Goal: Task Accomplishment & Management: Manage account settings

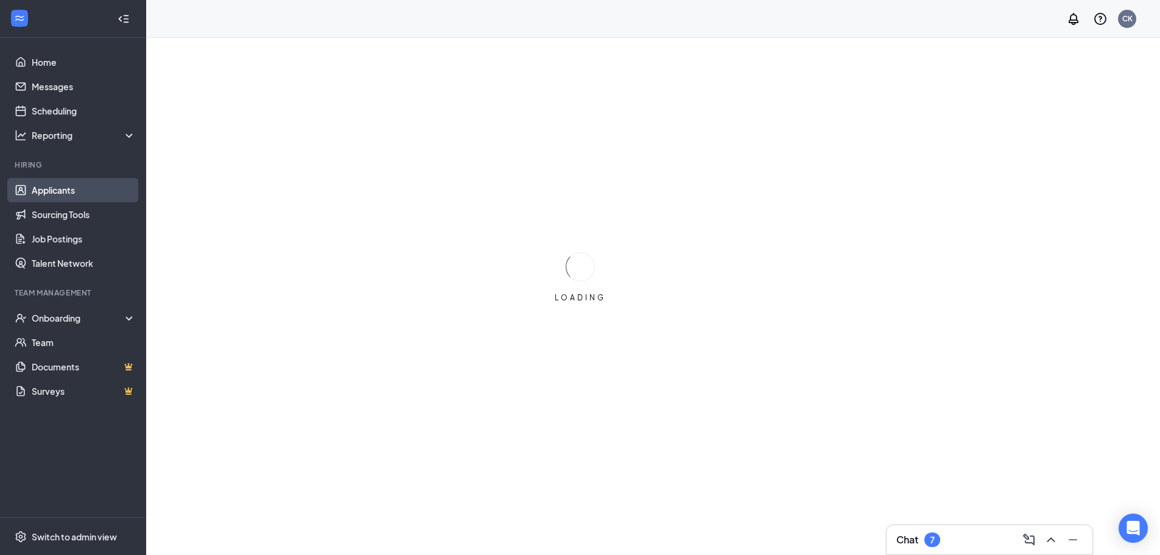
click at [73, 195] on link "Applicants" at bounding box center [84, 190] width 104 height 24
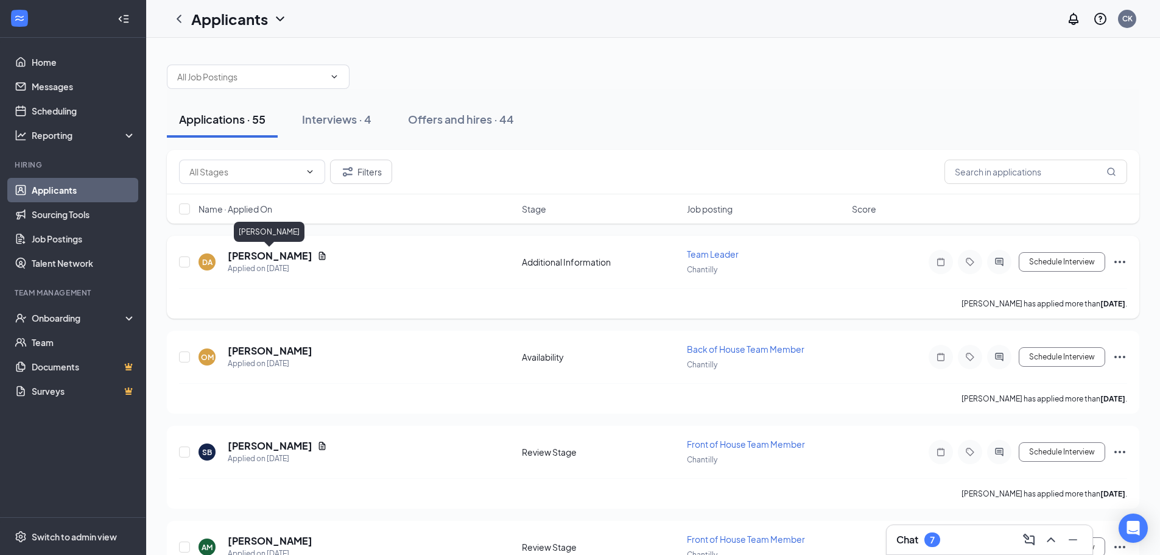
click at [263, 258] on h5 "[PERSON_NAME]" at bounding box center [270, 255] width 85 height 13
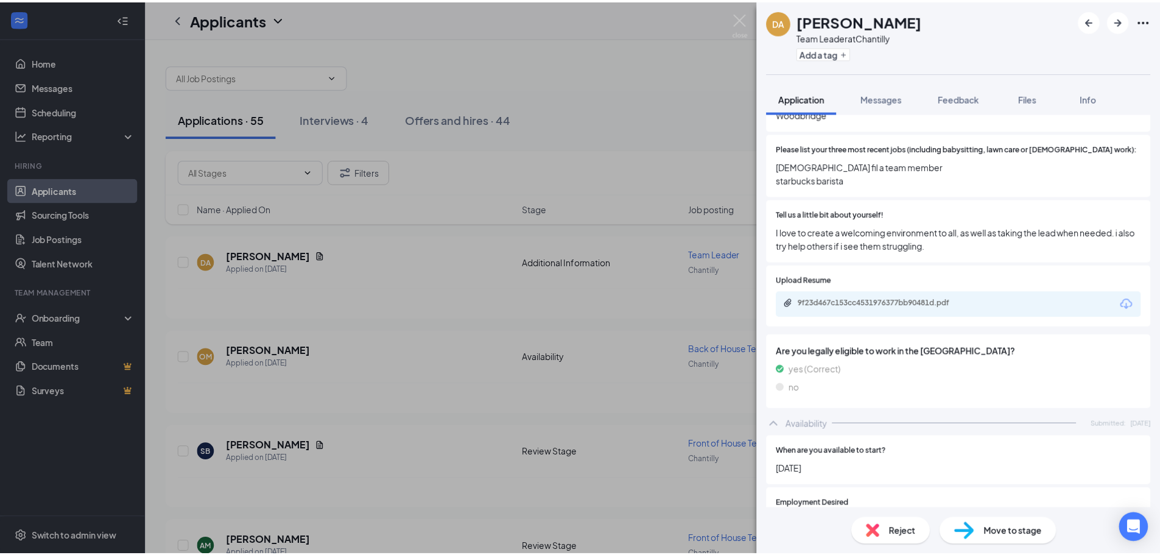
scroll to position [487, 0]
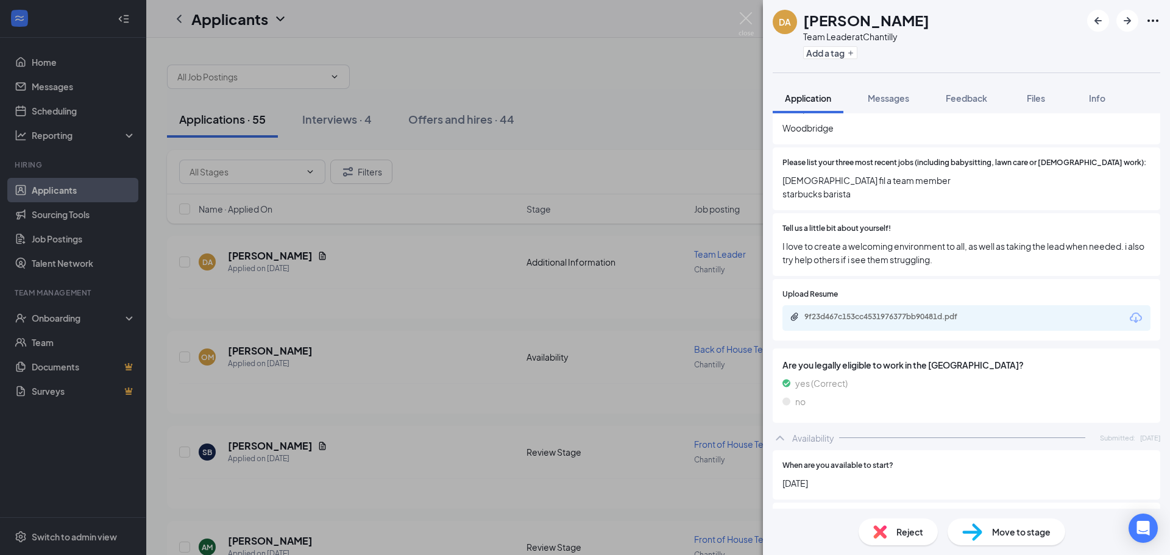
click at [408, 250] on div "DA [PERSON_NAME] Team Leader at Chantilly Add a tag Application Messages Feedba…" at bounding box center [585, 277] width 1170 height 555
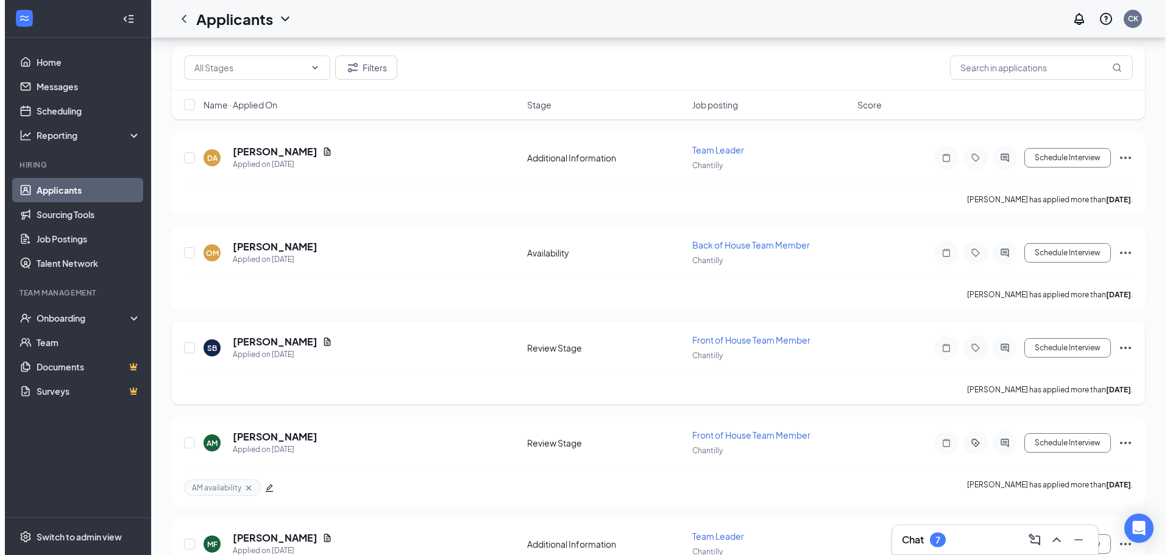
scroll to position [122, 0]
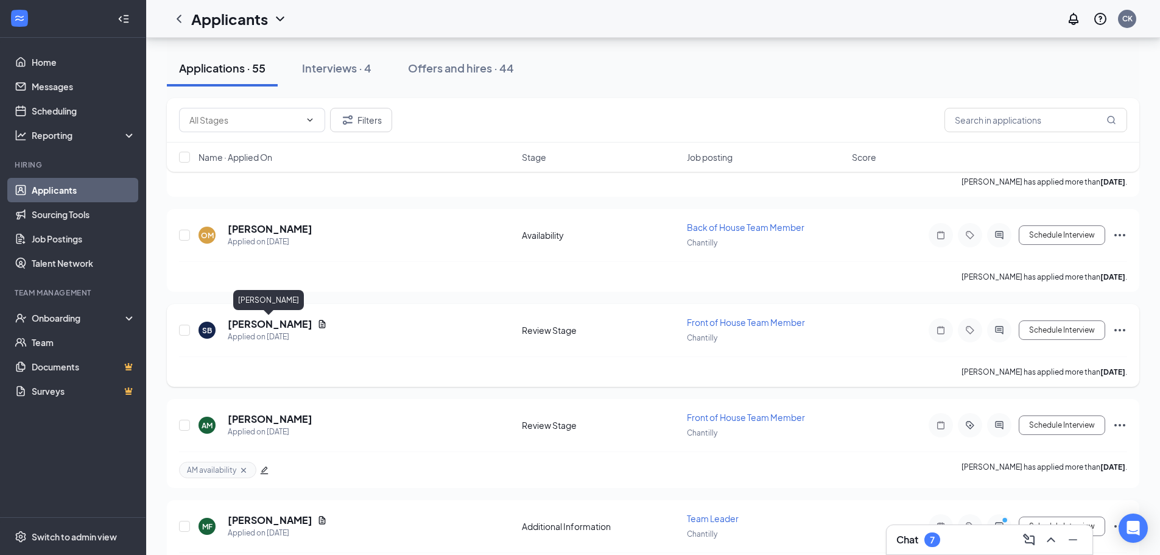
click at [278, 326] on h5 "[PERSON_NAME]" at bounding box center [270, 323] width 85 height 13
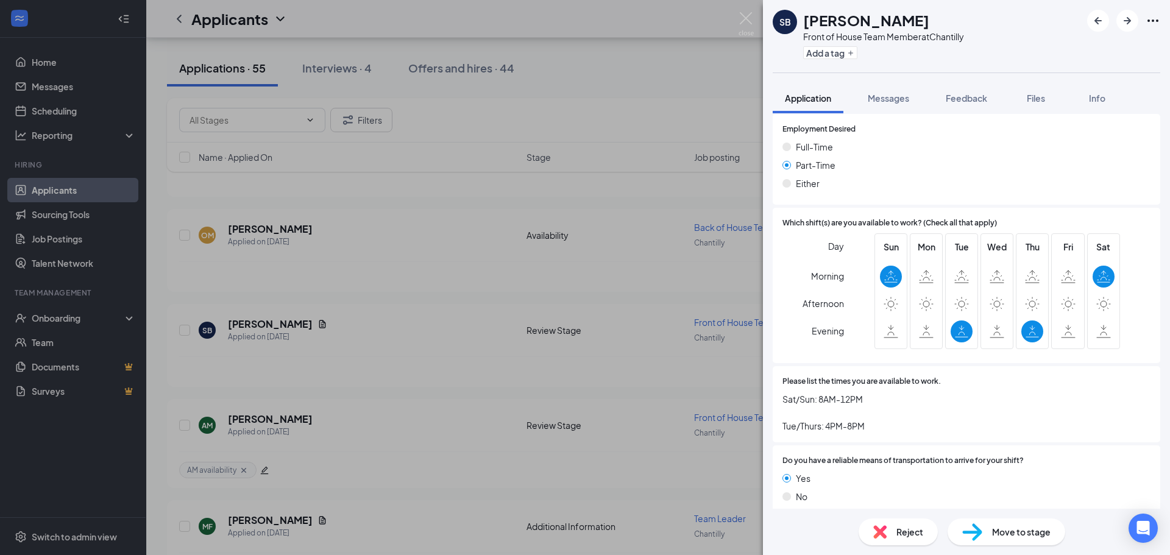
scroll to position [957, 0]
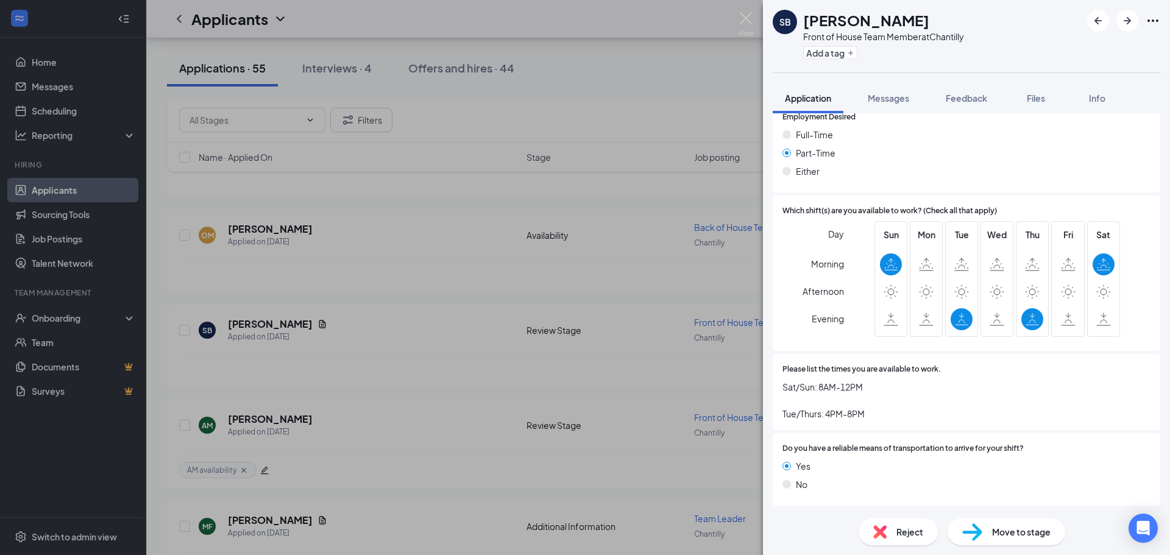
click at [411, 361] on div "SB [PERSON_NAME] Front of House Team Member at [GEOGRAPHIC_DATA] Add a tag Appl…" at bounding box center [585, 277] width 1170 height 555
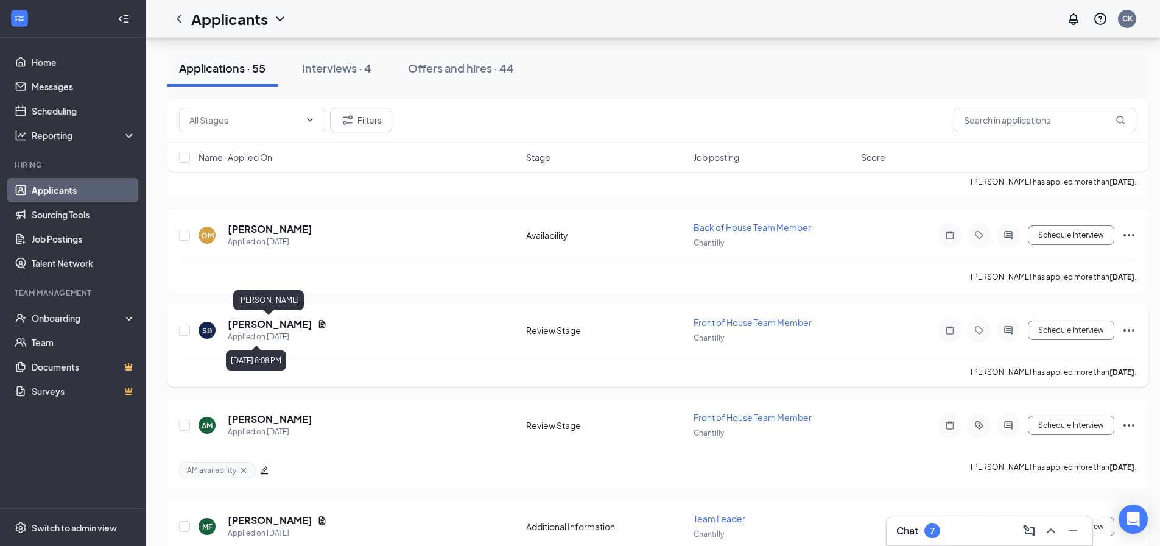
click at [281, 325] on h5 "[PERSON_NAME]" at bounding box center [270, 323] width 85 height 13
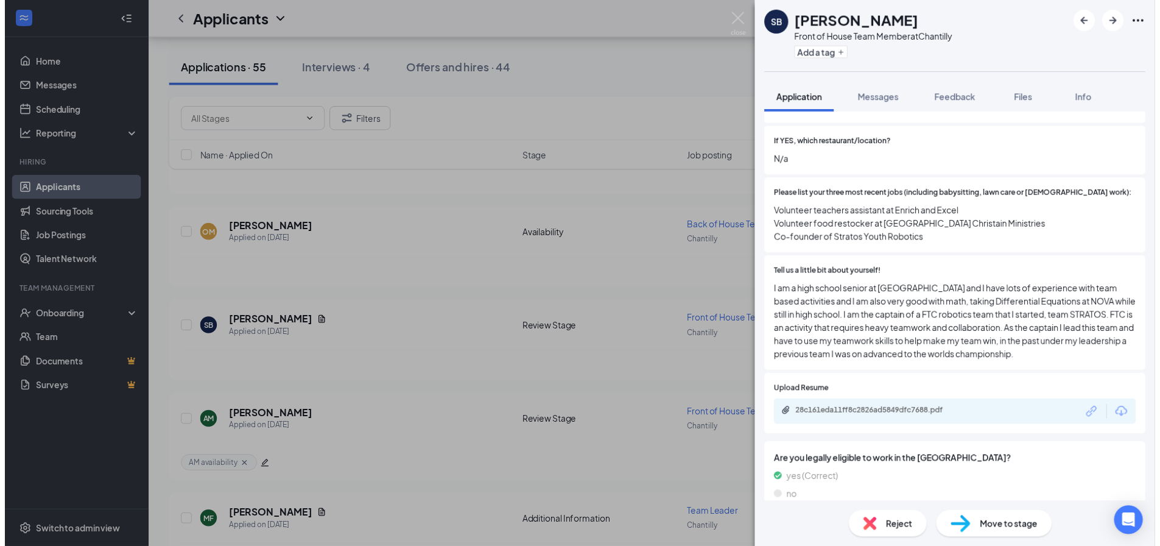
scroll to position [426, 0]
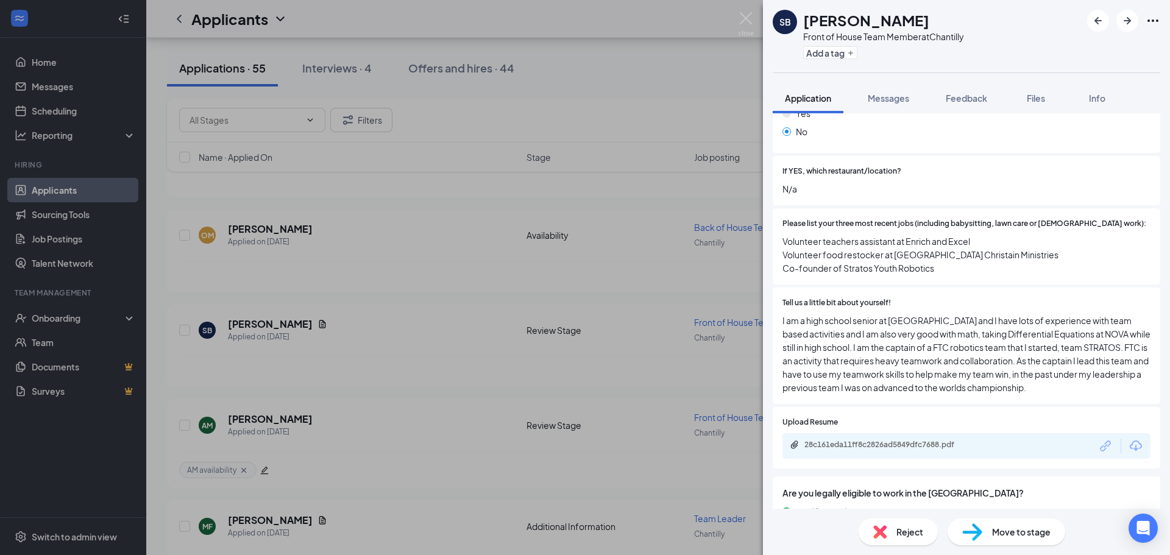
click at [427, 254] on div "SB [PERSON_NAME] Front of House Team Member at [GEOGRAPHIC_DATA] Add a tag Appl…" at bounding box center [585, 277] width 1170 height 555
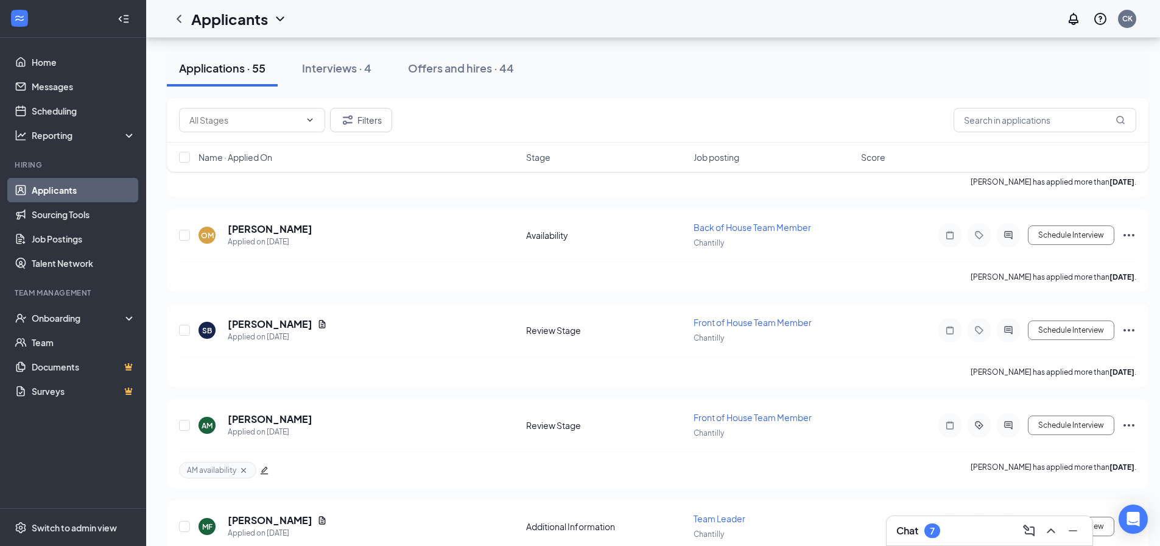
click at [921, 528] on div "Chat 7" at bounding box center [919, 530] width 44 height 15
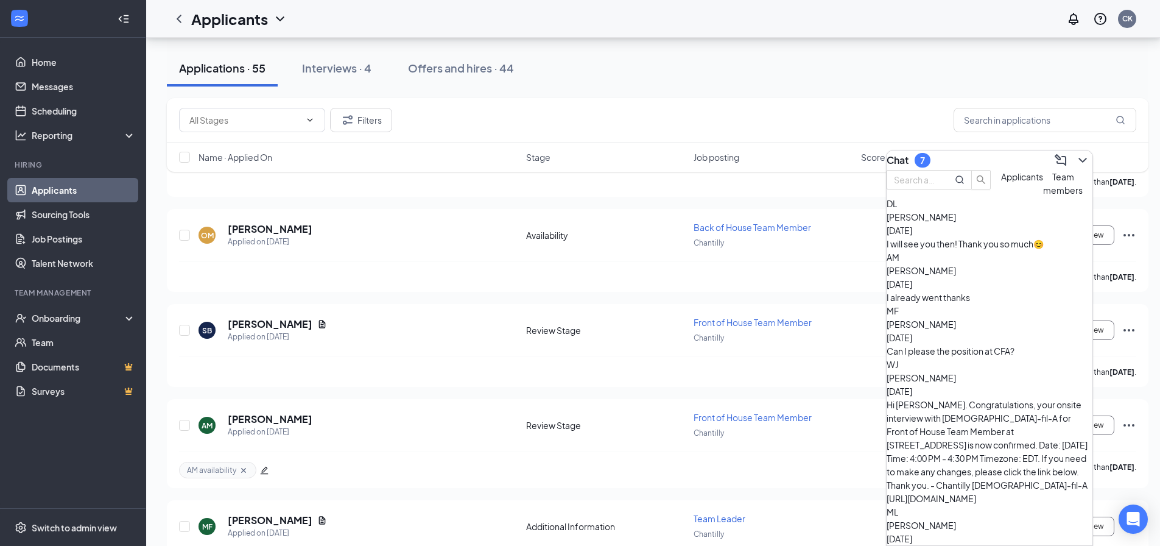
click at [978, 237] on div "[PERSON_NAME] [DATE]" at bounding box center [990, 223] width 206 height 27
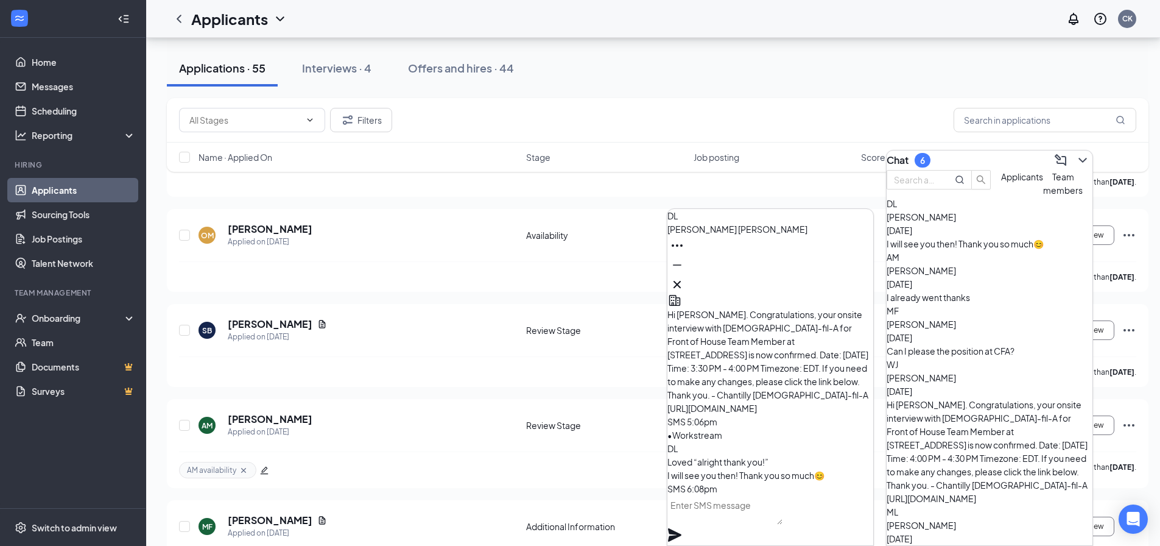
click at [940, 344] on div "Can I please the position at CFA?" at bounding box center [990, 350] width 206 height 13
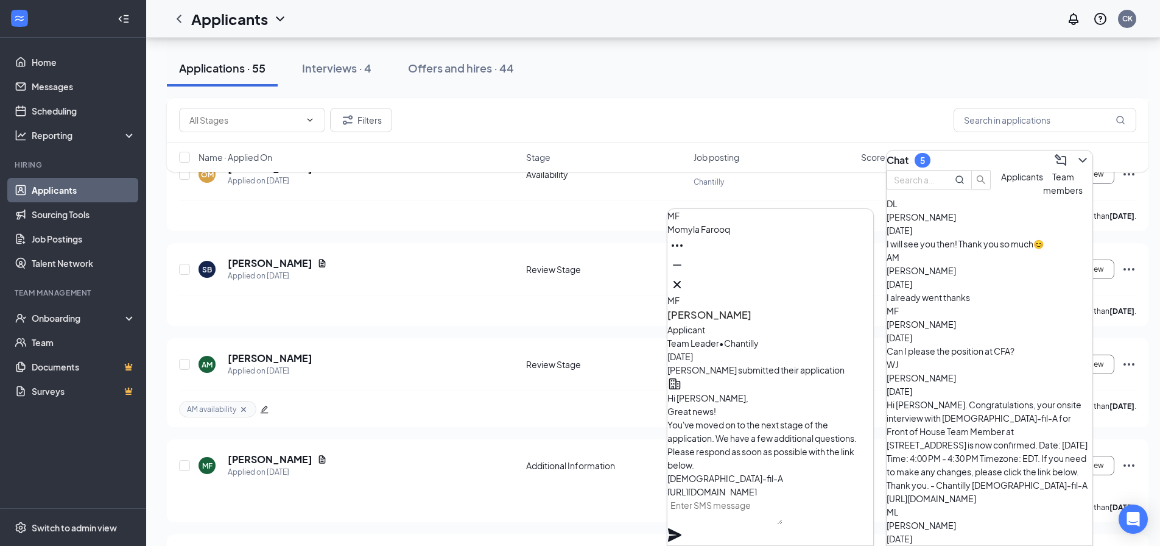
scroll to position [-122, 0]
click at [1004, 397] on div "[PERSON_NAME] [DATE] Hi [PERSON_NAME]. Congratulations, your onsite interview w…" at bounding box center [990, 431] width 206 height 147
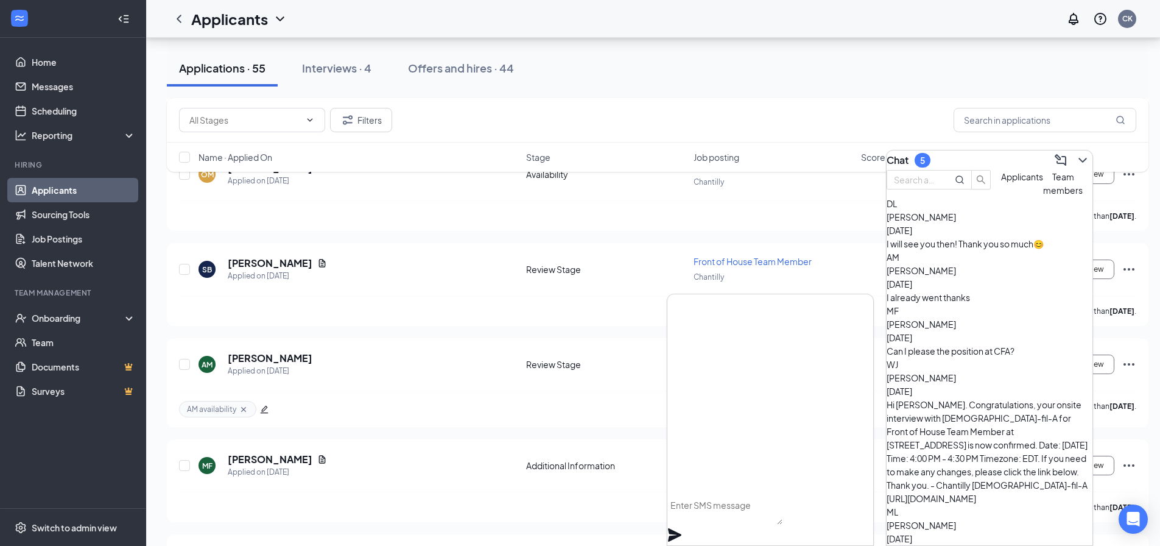
scroll to position [0, 0]
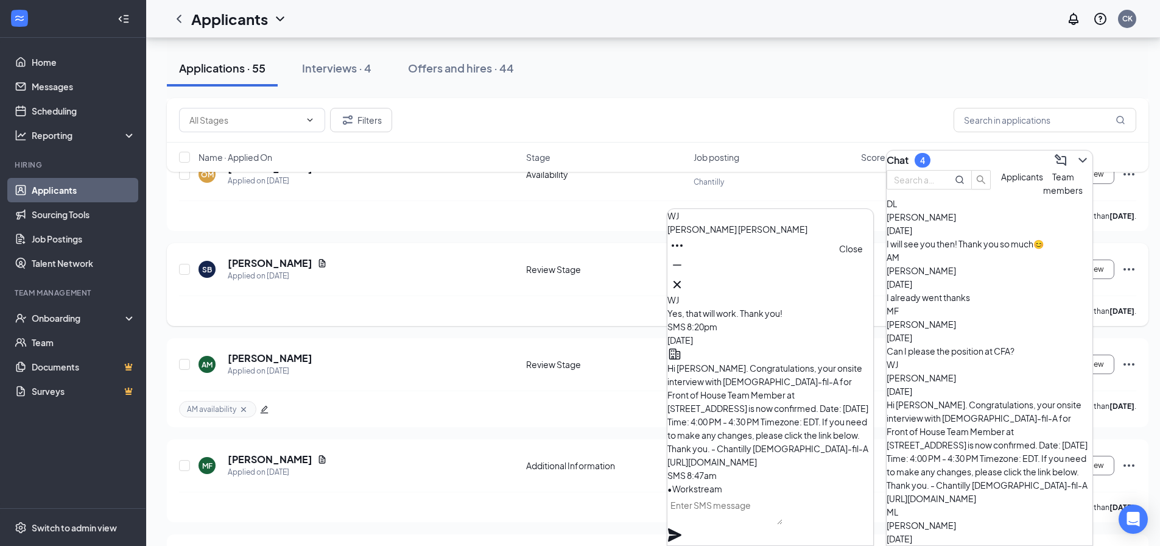
drag, startPoint x: 854, startPoint y: 276, endPoint x: 869, endPoint y: 283, distance: 16.3
click at [685, 277] on icon "Cross" at bounding box center [677, 284] width 15 height 15
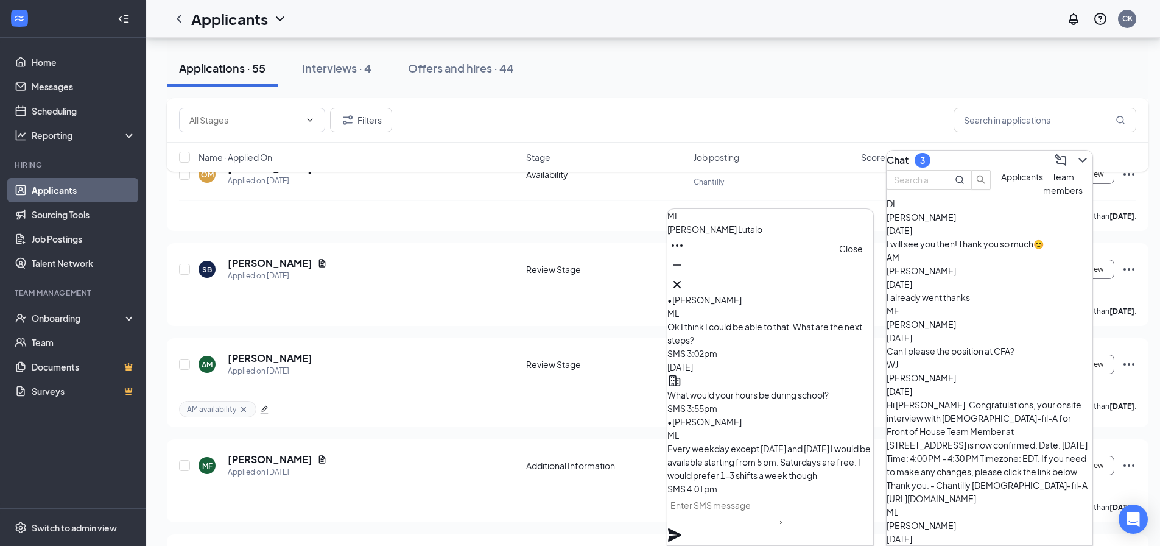
click at [685, 283] on icon "Cross" at bounding box center [677, 284] width 15 height 15
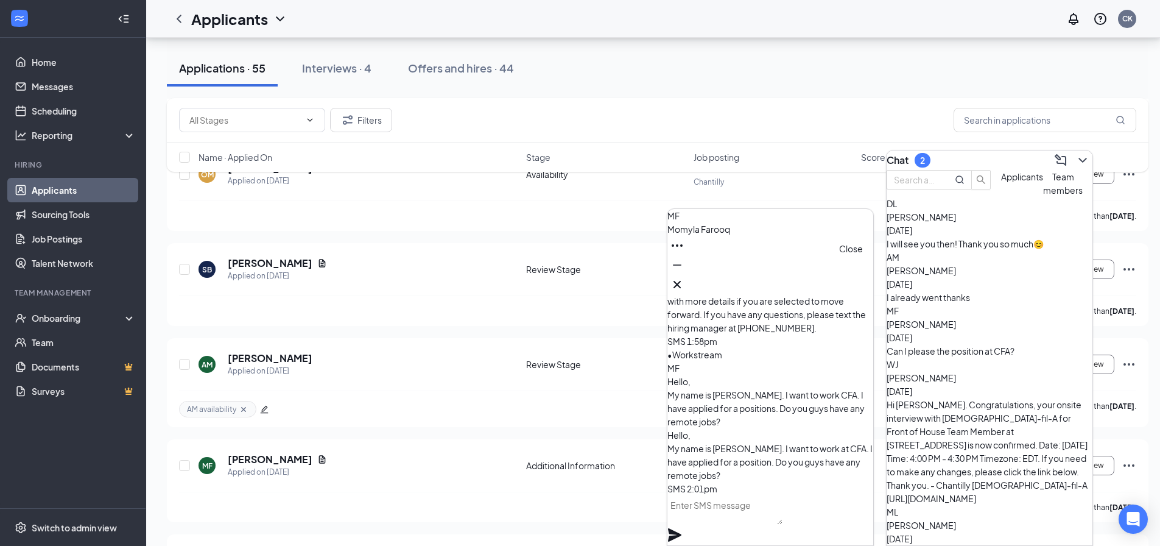
click at [681, 281] on icon "Cross" at bounding box center [677, 284] width 7 height 7
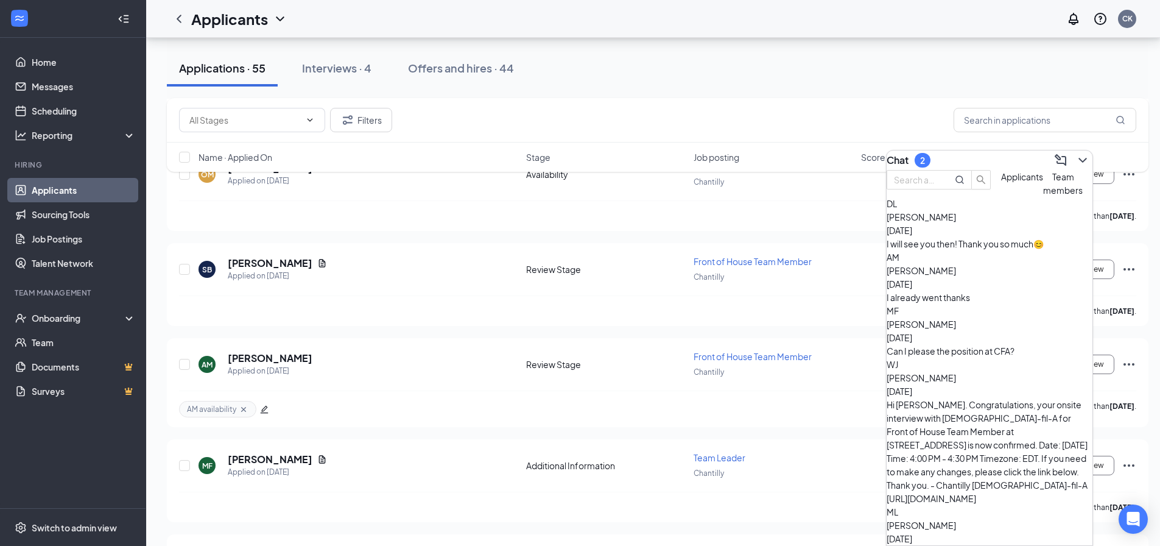
click at [342, 80] on button "Interviews · 4" at bounding box center [337, 68] width 94 height 37
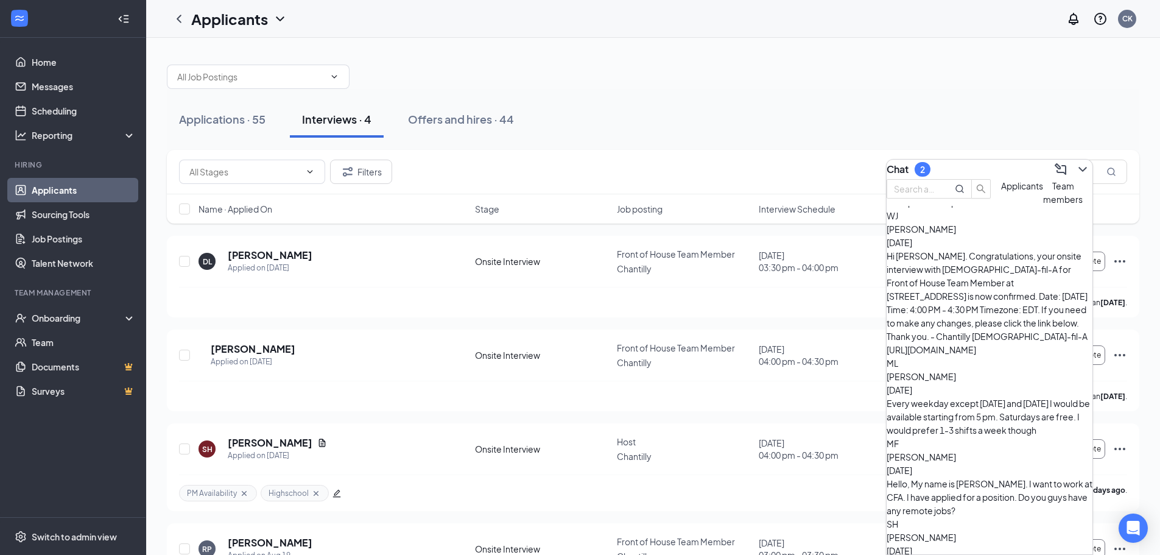
scroll to position [97, 0]
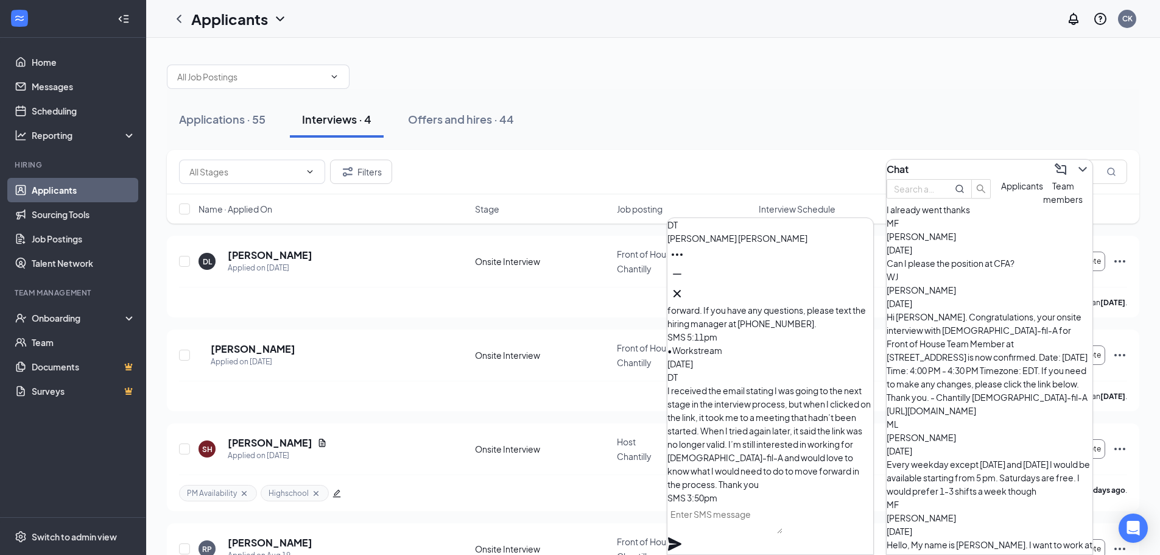
click at [687, 292] on button at bounding box center [677, 293] width 19 height 19
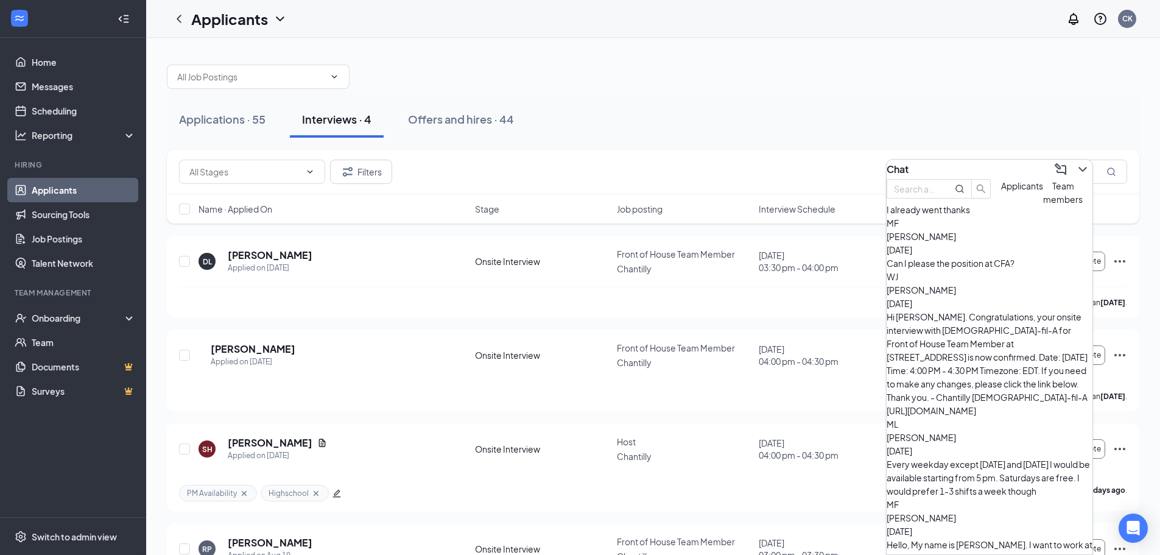
click at [680, 44] on div "Applications · 55 Interviews · 4 Offers and hires · 44 Filters Name · Applied O…" at bounding box center [653, 332] width 1014 height 588
click at [1076, 165] on icon "ChevronDown" at bounding box center [1083, 169] width 15 height 15
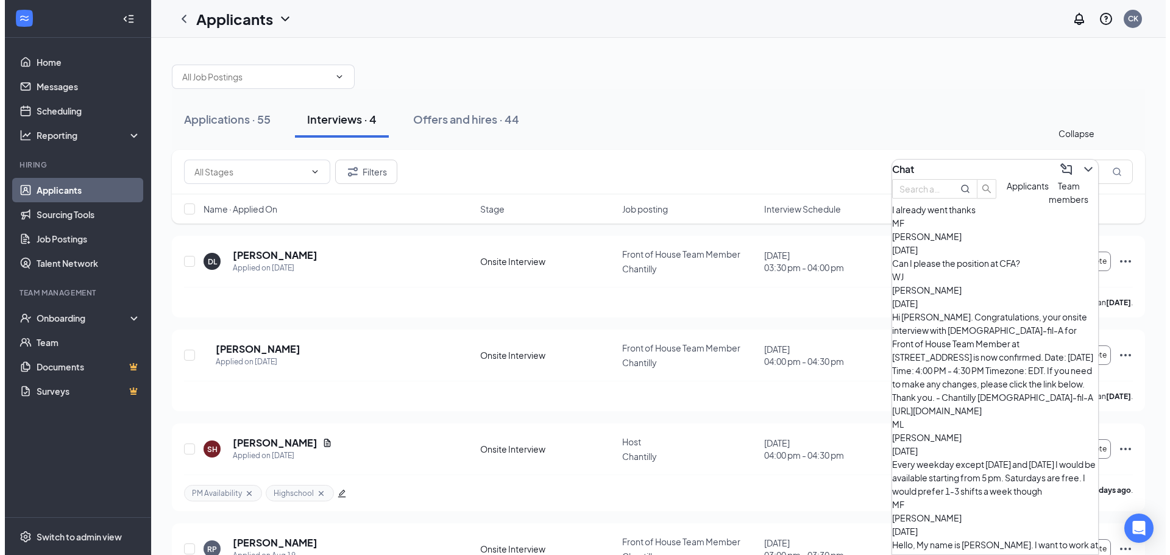
scroll to position [0, 0]
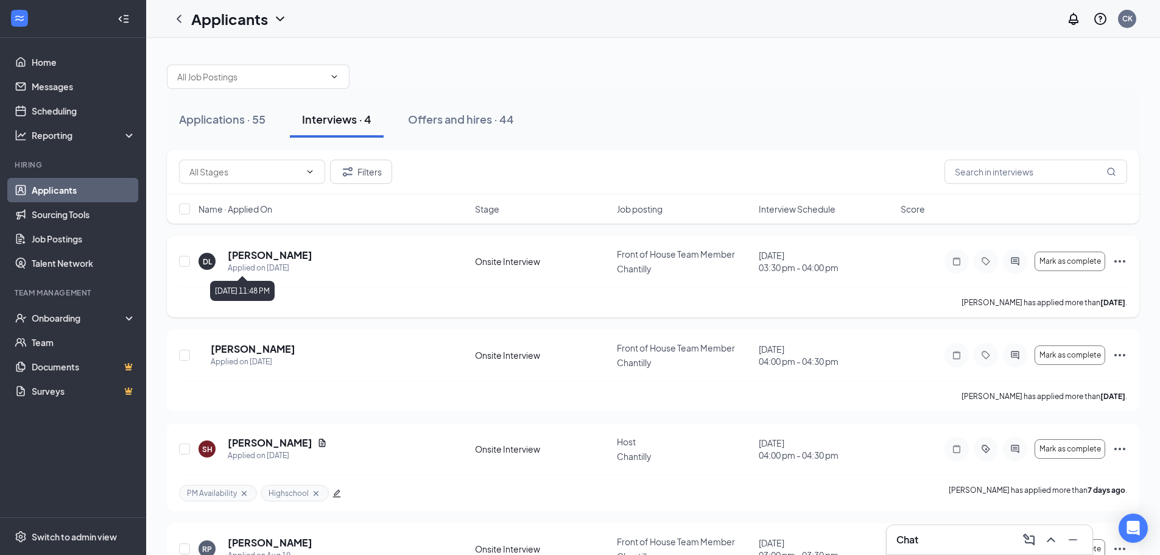
click at [266, 256] on h5 "[PERSON_NAME]" at bounding box center [270, 255] width 85 height 13
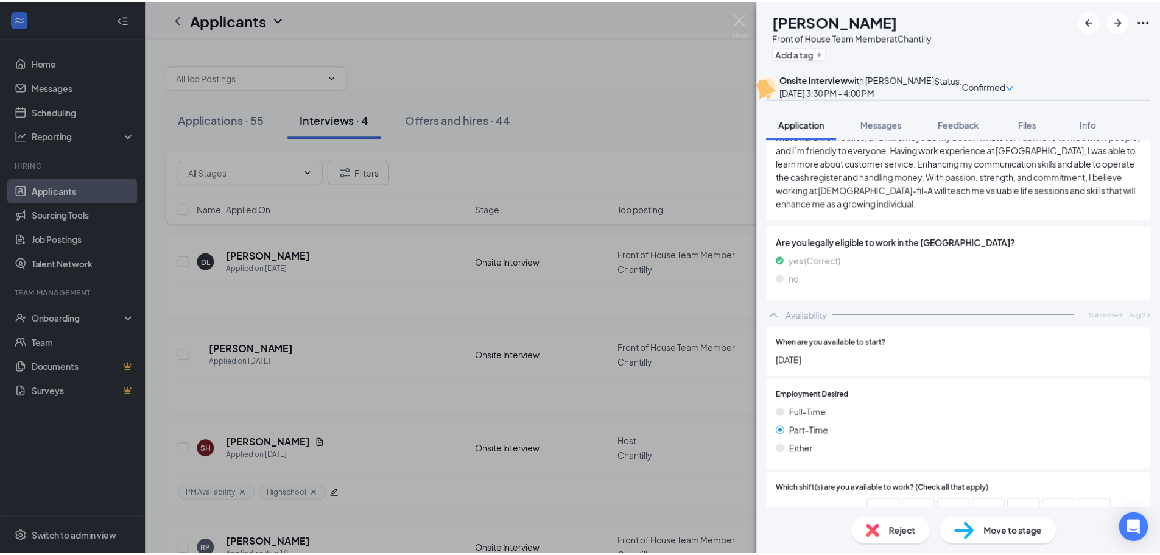
scroll to position [792, 0]
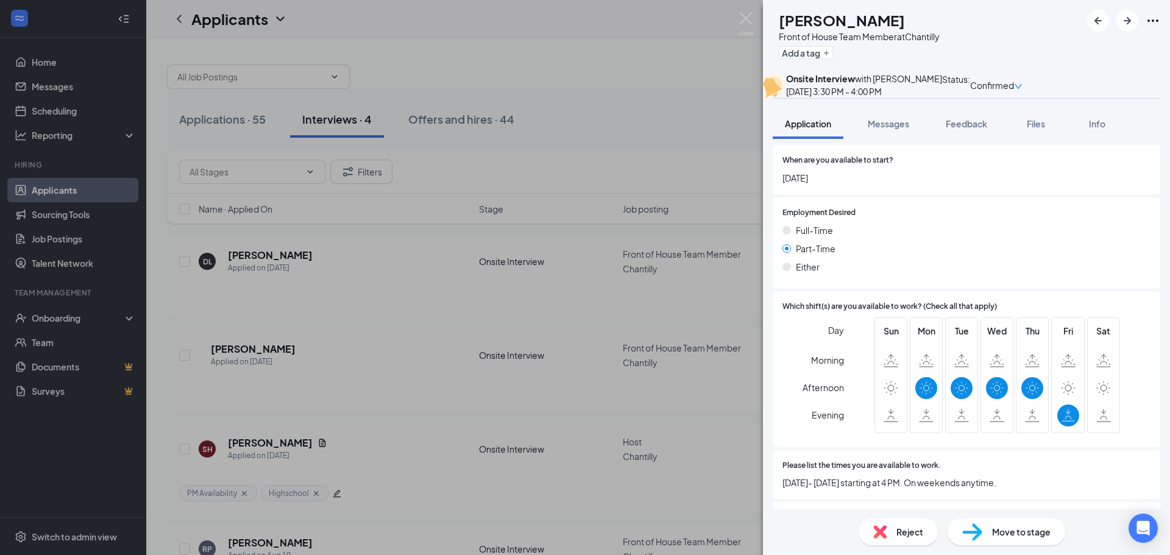
click at [396, 345] on div "DL [PERSON_NAME] Front of House Team Member at Chantilly Add a tag Onsite Inter…" at bounding box center [585, 277] width 1170 height 555
